Goal: Task Accomplishment & Management: Complete application form

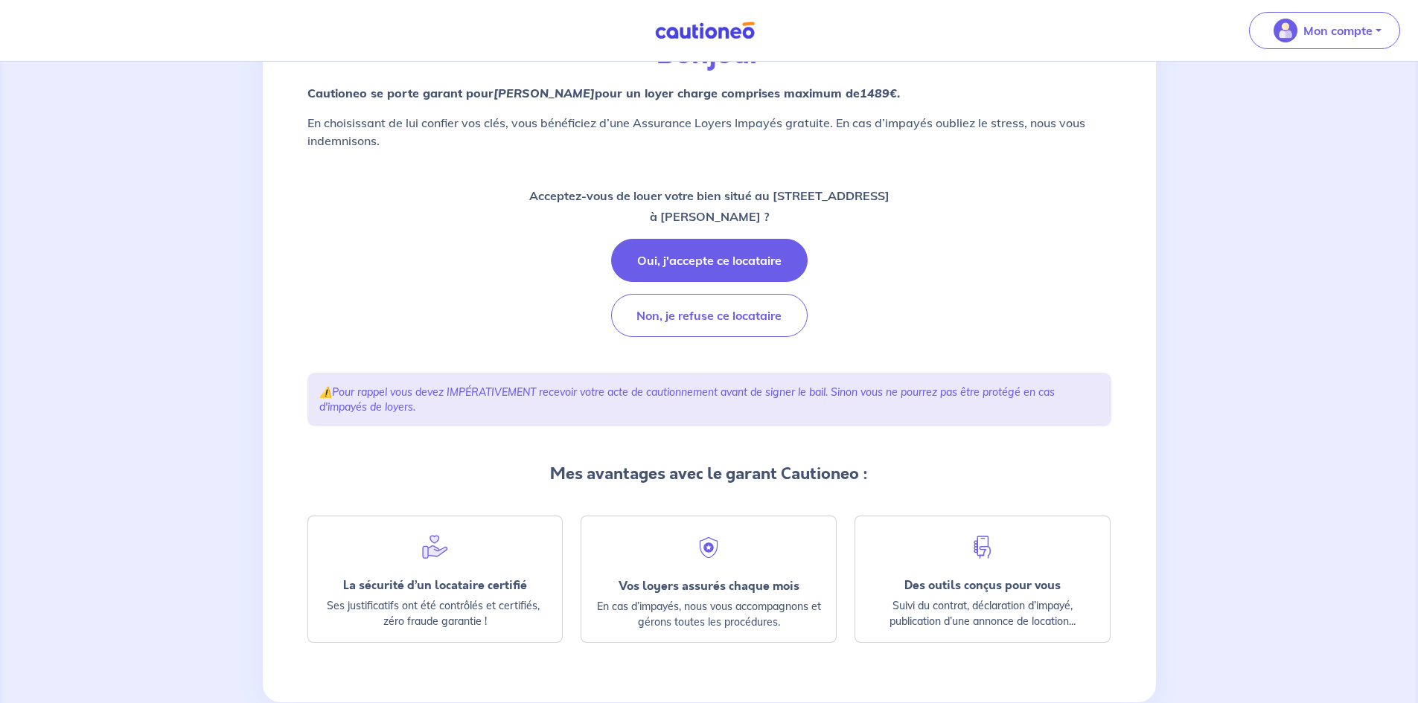
scroll to position [149, 0]
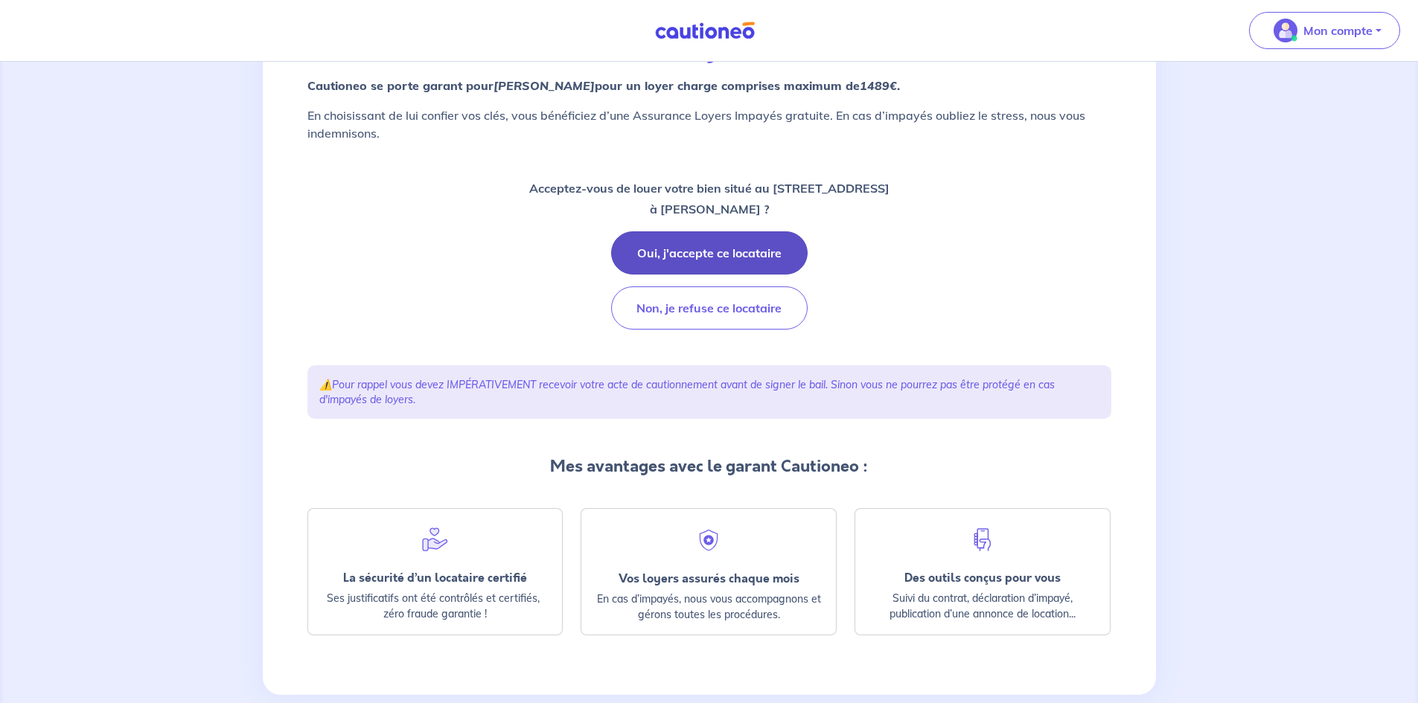
click at [690, 261] on button "Oui, j'accepte ce locataire" at bounding box center [709, 252] width 197 height 43
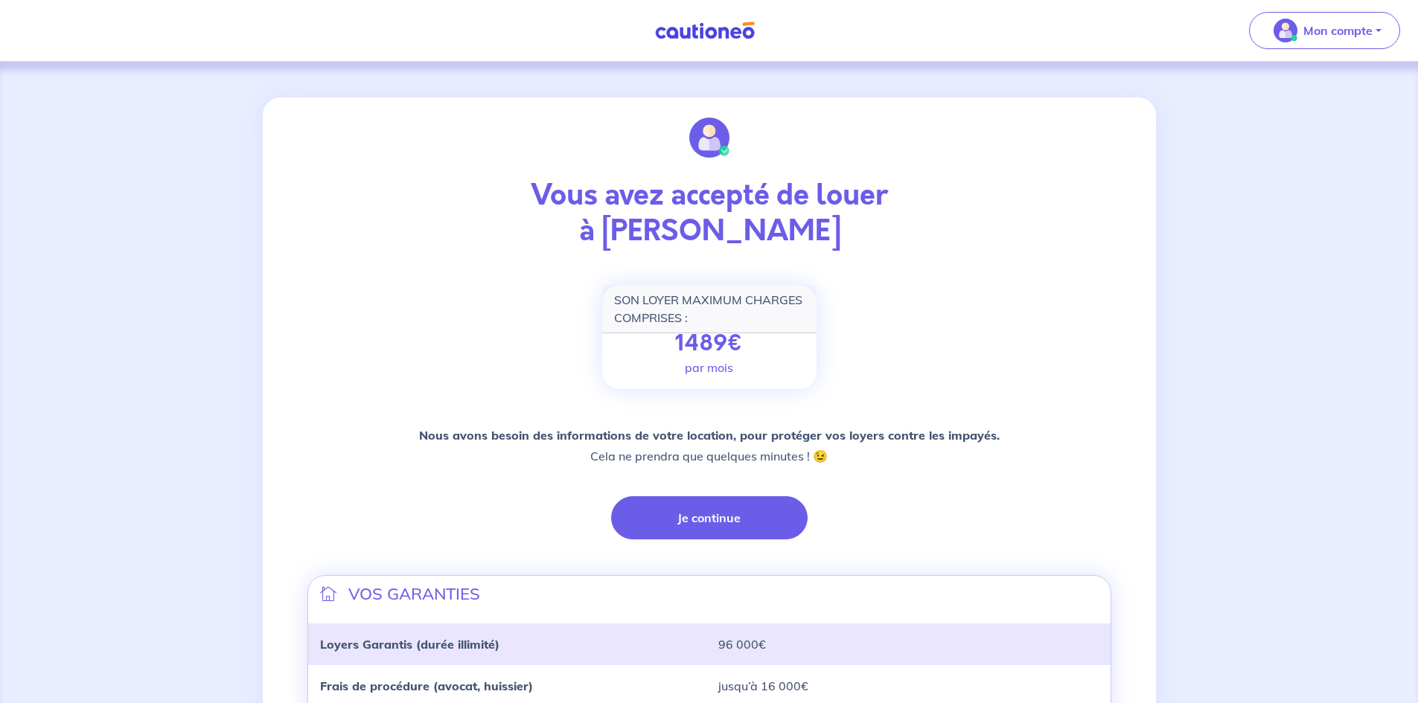
click at [745, 487] on div "Nous avons besoin des informations de votre location, pour protéger vos loyers …" at bounding box center [709, 482] width 804 height 115
click at [745, 495] on div "Nous avons besoin des informations de votre location, pour protéger vos loyers …" at bounding box center [709, 482] width 804 height 115
click at [750, 511] on button "Je continue" at bounding box center [709, 517] width 197 height 43
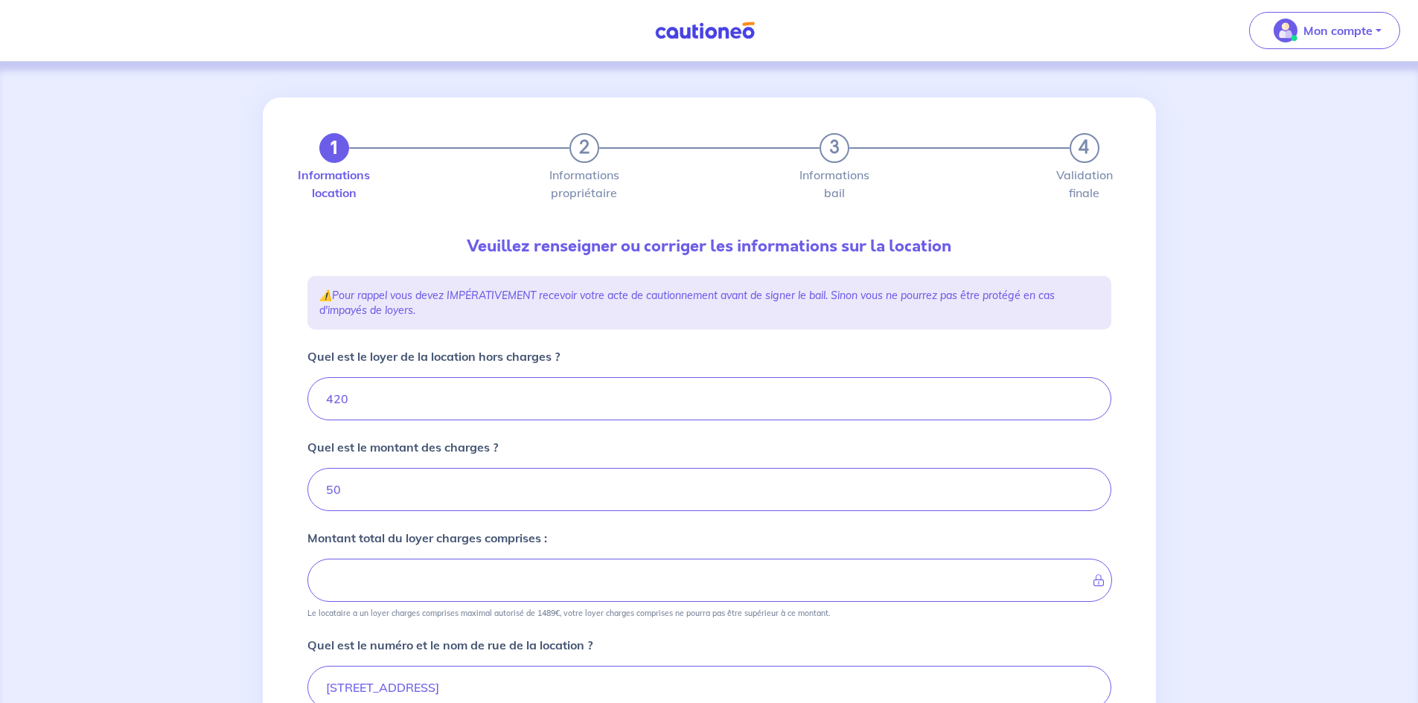
type input "470"
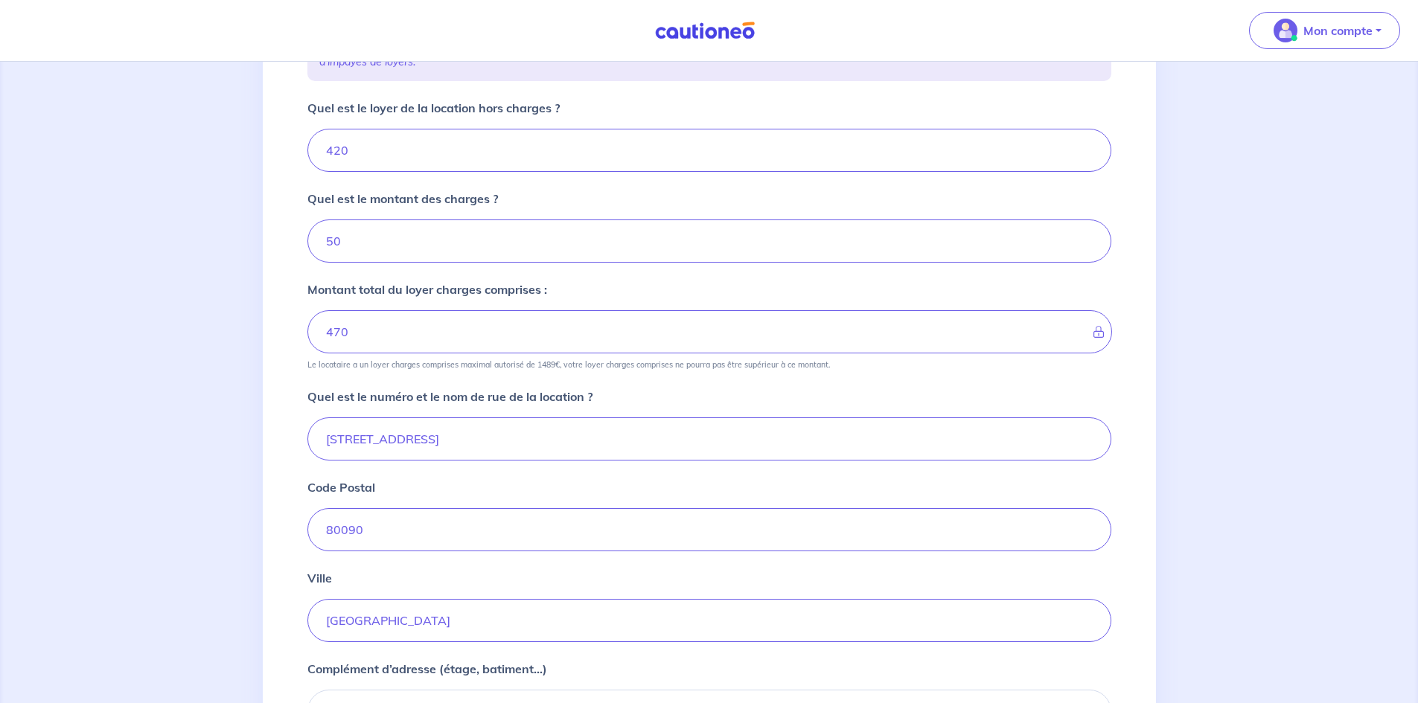
scroll to position [439, 0]
